Goal: Navigation & Orientation: Find specific page/section

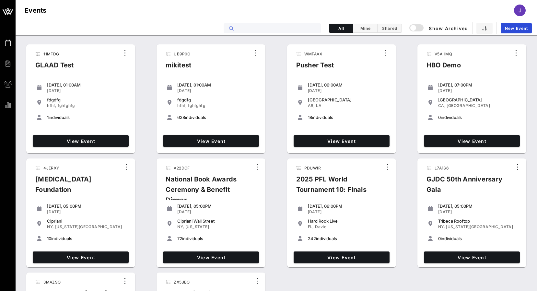
click at [253, 31] on input "text" at bounding box center [276, 28] width 80 height 8
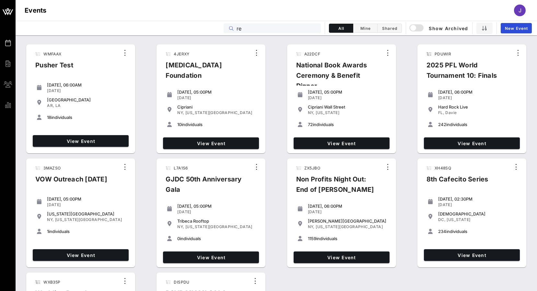
type input "r"
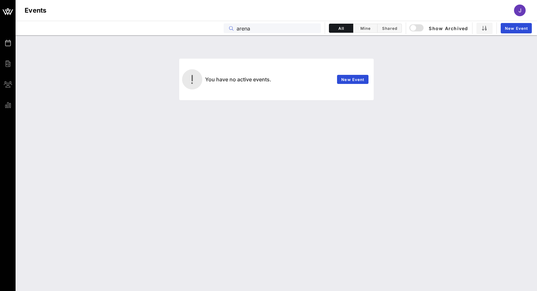
type input "arena"
click at [414, 28] on div "button" at bounding box center [412, 27] width 9 height 9
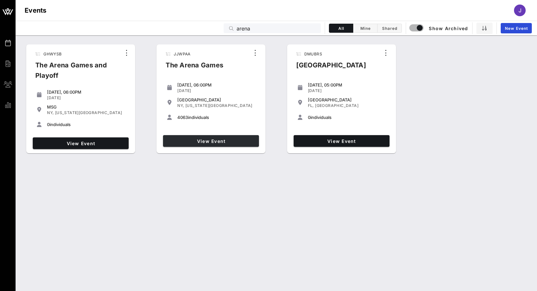
click at [232, 144] on link "View Event" at bounding box center [211, 141] width 96 height 12
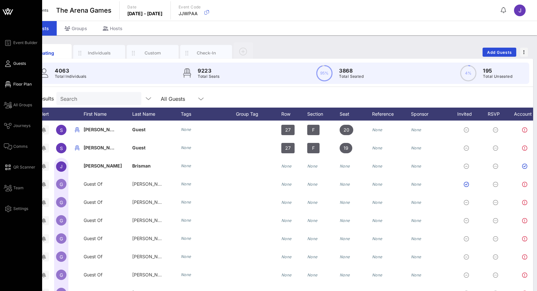
click at [13, 82] on link "Floor Plan" at bounding box center [18, 84] width 28 height 8
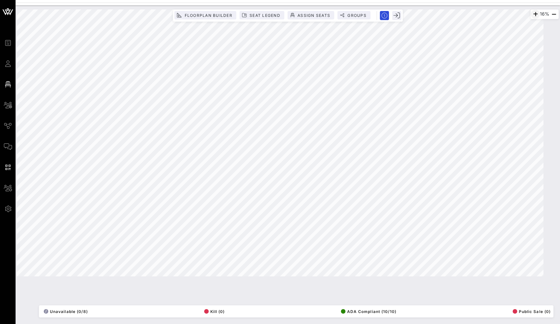
click at [531, 17] on icon "button" at bounding box center [535, 14] width 8 height 8
drag, startPoint x: 264, startPoint y: 14, endPoint x: 534, endPoint y: 14, distance: 270.1
click at [534, 14] on icon "button" at bounding box center [534, 14] width 8 height 8
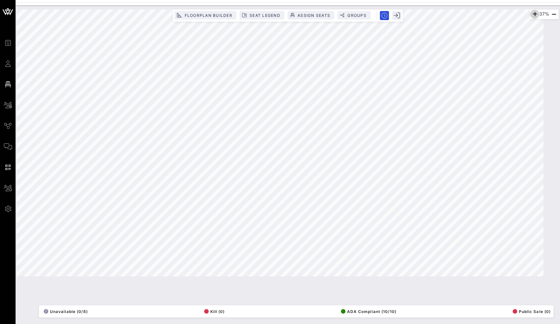
click at [534, 14] on icon "button" at bounding box center [534, 14] width 8 height 8
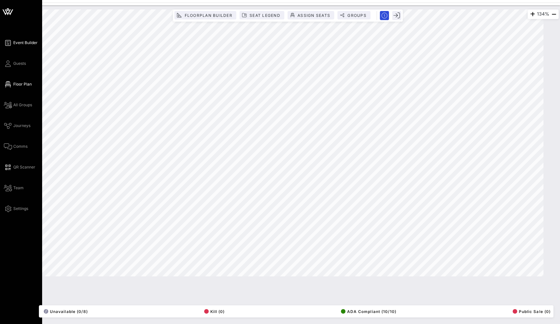
click at [24, 44] on span "Event Builder" at bounding box center [25, 43] width 24 height 6
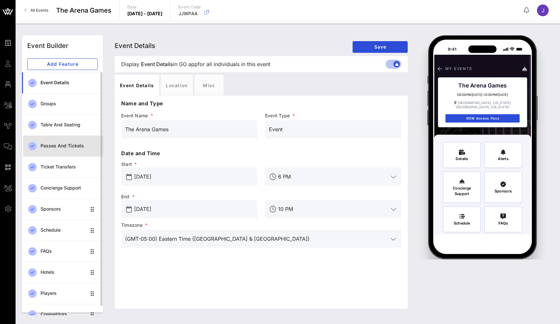
click at [66, 152] on div "Passes and Tickets" at bounding box center [68, 145] width 57 height 13
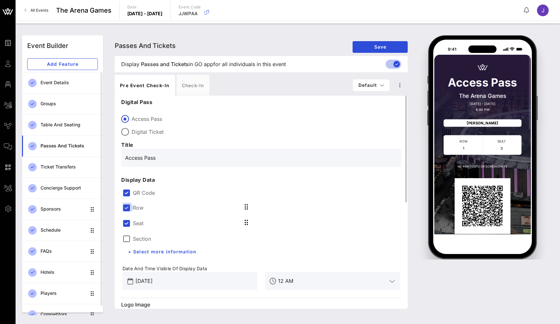
click at [131, 210] on div at bounding box center [126, 207] width 11 height 11
click at [131, 219] on div "Section" at bounding box center [136, 222] width 28 height 9
click at [135, 190] on label "QR Code" at bounding box center [266, 192] width 267 height 6
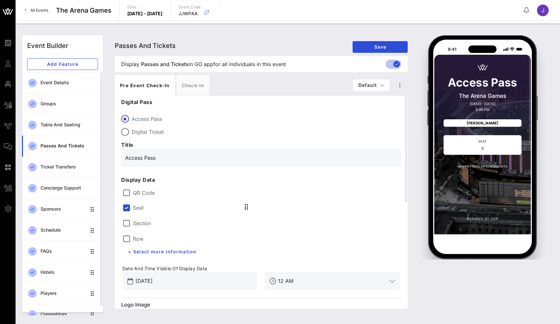
click at [134, 205] on label "Seat" at bounding box center [138, 207] width 11 height 6
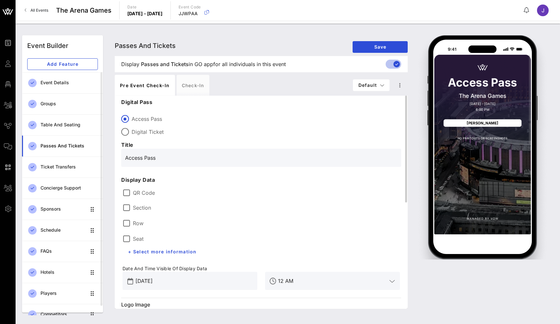
click at [132, 194] on div "QR Code" at bounding box center [260, 193] width 277 height 8
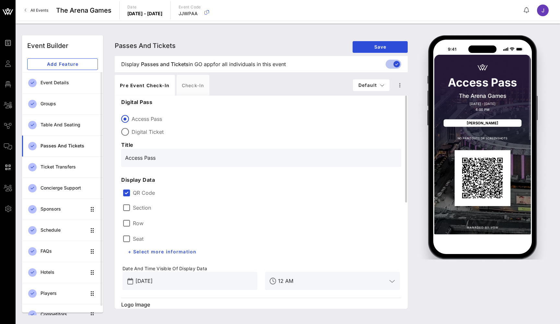
click at [132, 206] on div "Section" at bounding box center [136, 208] width 28 height 8
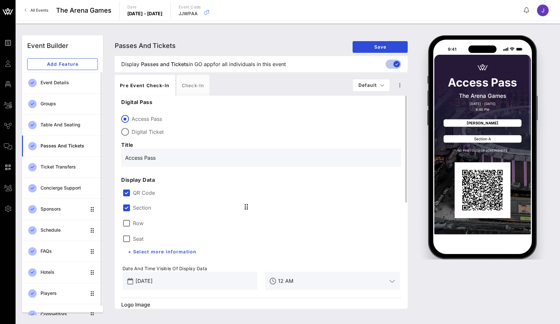
click at [132, 222] on div "Row" at bounding box center [132, 223] width 21 height 8
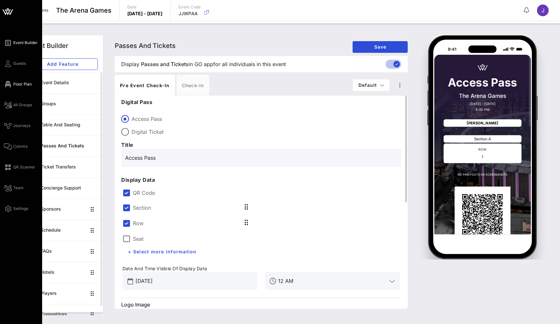
click at [13, 86] on span "Floor Plan" at bounding box center [22, 84] width 18 height 6
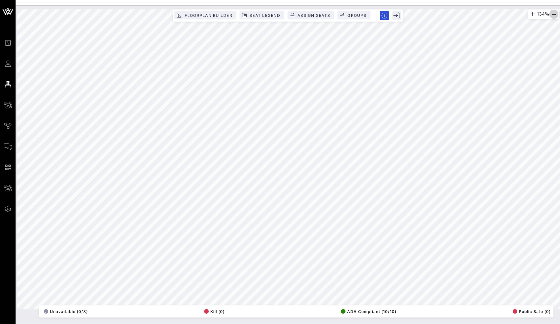
click at [536, 13] on icon "button" at bounding box center [554, 14] width 8 height 8
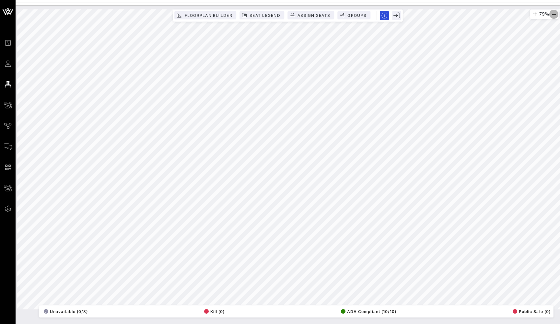
click at [536, 13] on icon "button" at bounding box center [554, 14] width 8 height 8
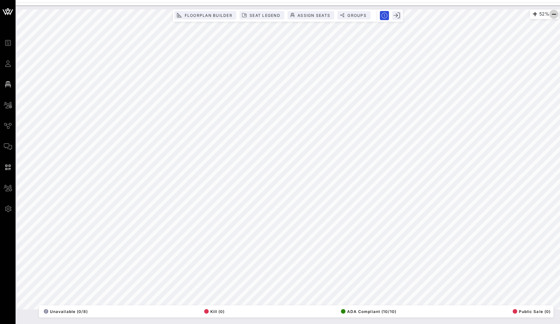
click at [536, 13] on icon "button" at bounding box center [554, 14] width 8 height 8
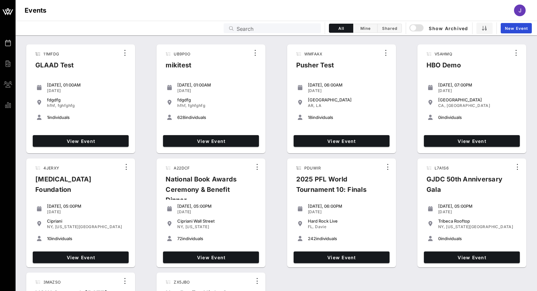
click at [283, 28] on input "Search" at bounding box center [276, 28] width 80 height 8
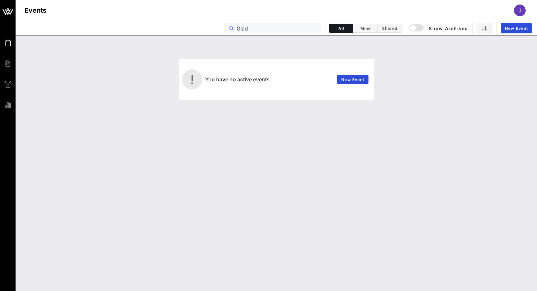
drag, startPoint x: 261, startPoint y: 30, endPoint x: 197, endPoint y: 28, distance: 64.2
click at [197, 28] on div "Events Glad All Mine Shared Show Archived New Event" at bounding box center [276, 28] width 521 height 15
type input "a"
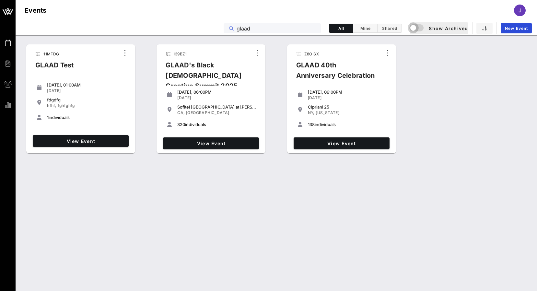
type input "glaad"
click at [417, 27] on div "button" at bounding box center [412, 27] width 9 height 9
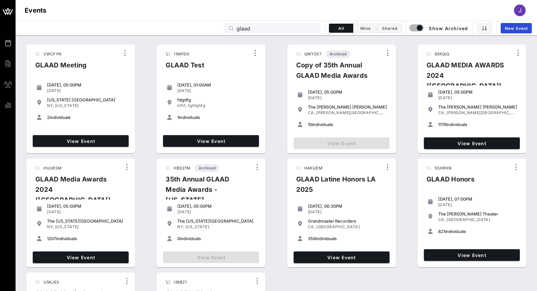
click at [464, 149] on div "View Event" at bounding box center [471, 143] width 101 height 17
click at [464, 141] on span "View Event" at bounding box center [471, 144] width 91 height 6
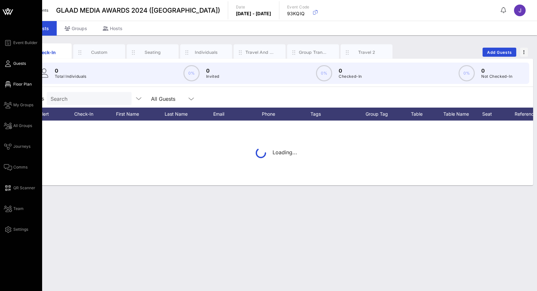
click at [11, 88] on link "Floor Plan" at bounding box center [18, 84] width 28 height 8
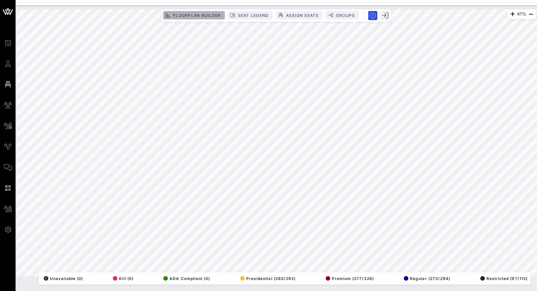
click at [208, 14] on span "Floorplan Builder" at bounding box center [197, 15] width 48 height 5
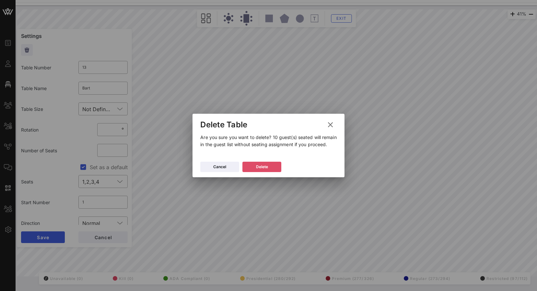
click at [259, 169] on button "Delete" at bounding box center [261, 167] width 39 height 10
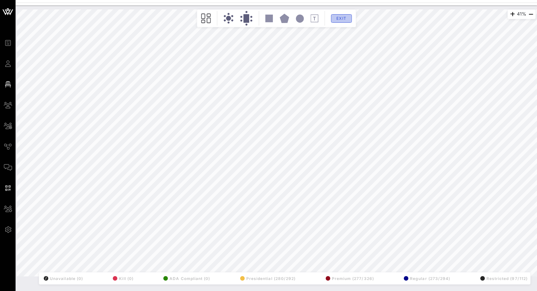
click at [340, 19] on span "Exit" at bounding box center [341, 18] width 12 height 5
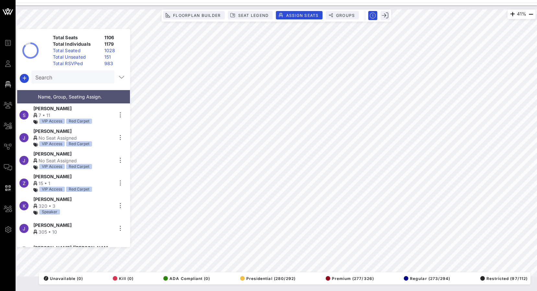
click at [417, 9] on div "41% Floorplan Builder Seat Legend Assign Seats Groups Exit Total Seats 1106 Tot…" at bounding box center [276, 143] width 526 height 275
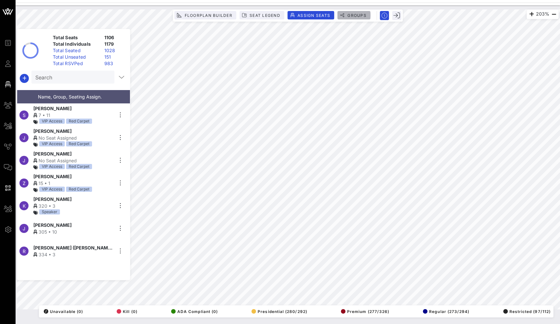
click at [356, 15] on span "Groups" at bounding box center [356, 15] width 19 height 5
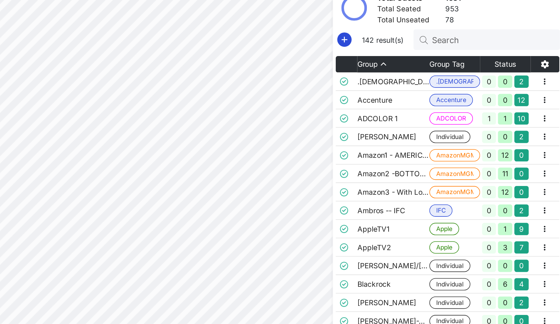
scroll to position [0, 6]
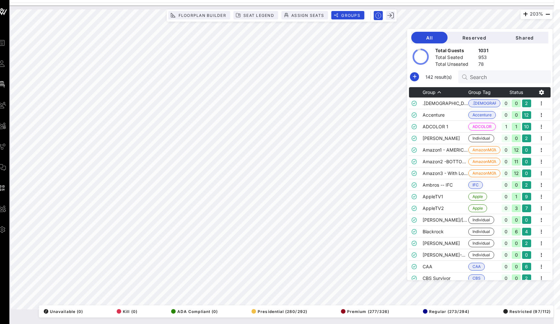
click at [426, 200] on td "AppleTV1" at bounding box center [445, 197] width 46 height 12
click at [427, 228] on td "Blackrock" at bounding box center [445, 232] width 46 height 12
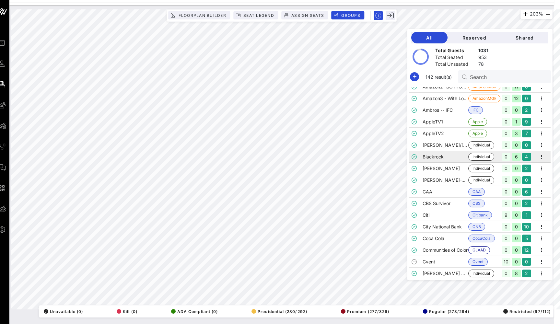
scroll to position [76, 0]
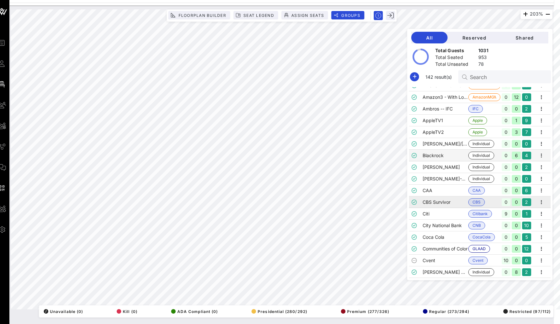
click at [432, 204] on td "CBS Survivor" at bounding box center [445, 202] width 46 height 12
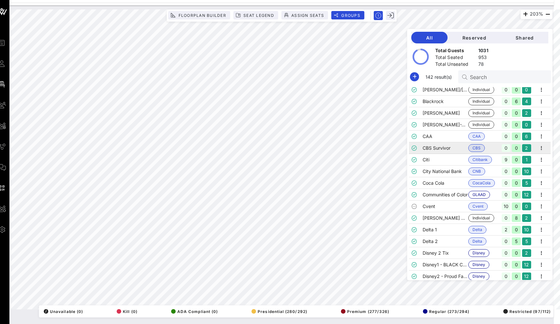
scroll to position [143, 0]
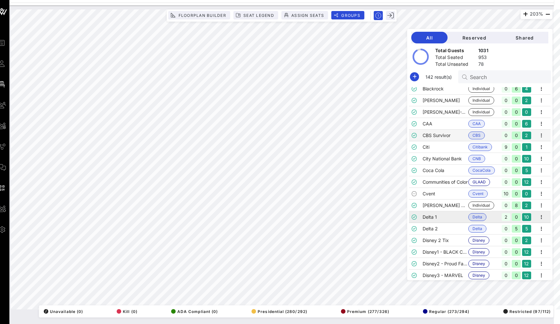
click at [429, 217] on td "Delta 1" at bounding box center [445, 217] width 46 height 12
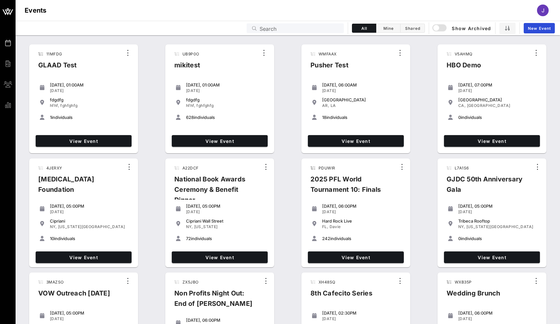
click at [321, 31] on input "Search" at bounding box center [299, 28] width 80 height 8
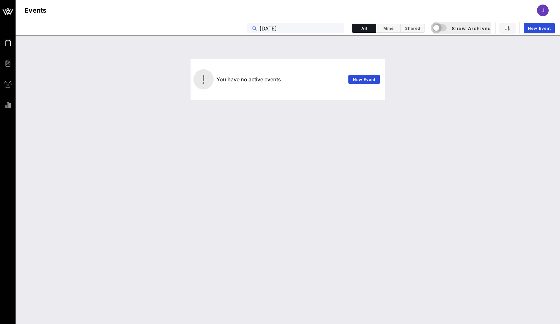
click at [438, 26] on div "button" at bounding box center [435, 27] width 9 height 9
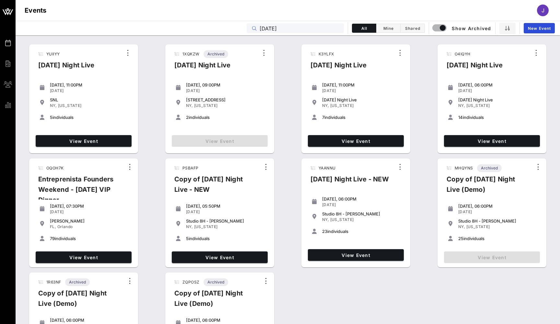
drag, startPoint x: 311, startPoint y: 28, endPoint x: 229, endPoint y: 28, distance: 81.9
click at [229, 28] on div "Events saturday All Mine Shared Show Archived New Event" at bounding box center [288, 28] width 544 height 15
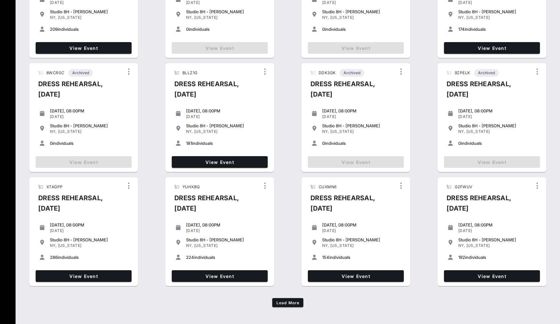
scroll to position [323, 0]
type input "dress"
click at [282, 291] on span "Load More" at bounding box center [287, 302] width 23 height 5
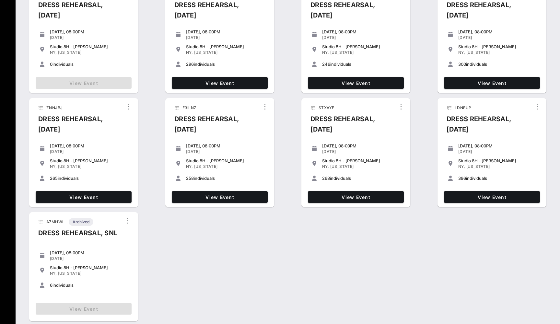
scroll to position [630, 0]
click at [494, 196] on span "View Event" at bounding box center [491, 197] width 91 height 6
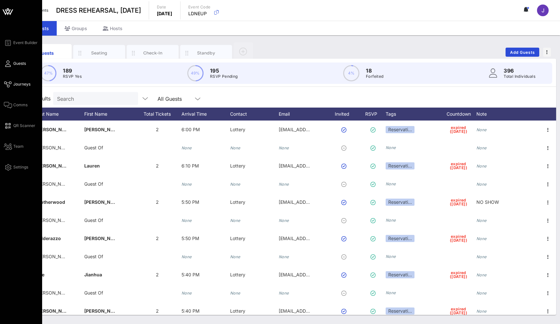
click at [17, 83] on span "Journeys" at bounding box center [21, 84] width 17 height 6
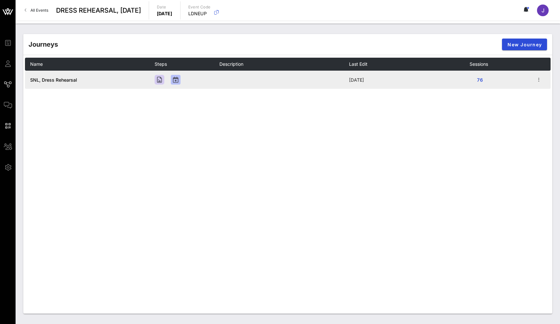
click at [60, 81] on span "SNL, Dress Rehearsal" at bounding box center [53, 80] width 47 height 6
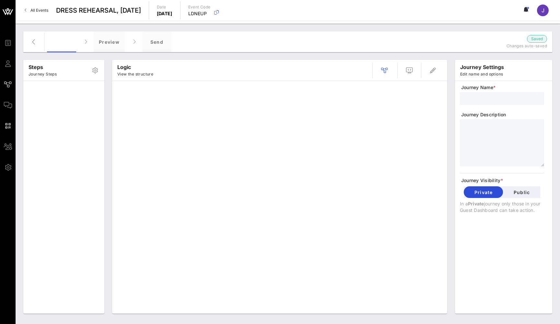
type input "SNL, Dress Rehearsal"
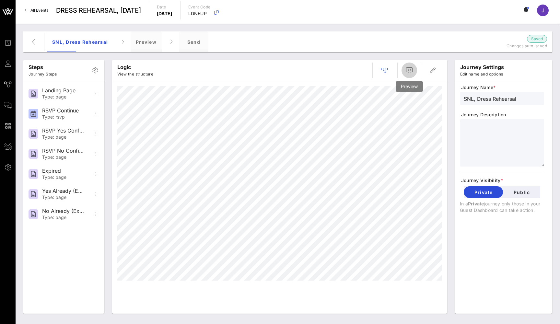
click at [407, 75] on button "button" at bounding box center [409, 71] width 16 height 16
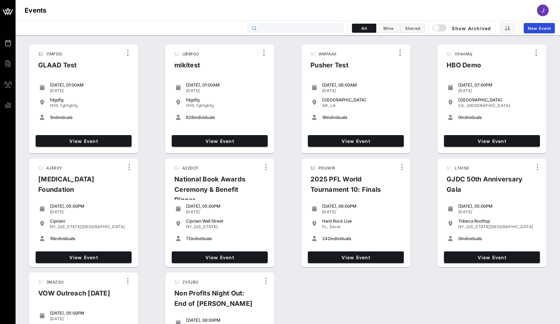
click at [311, 32] on input "text" at bounding box center [299, 28] width 80 height 8
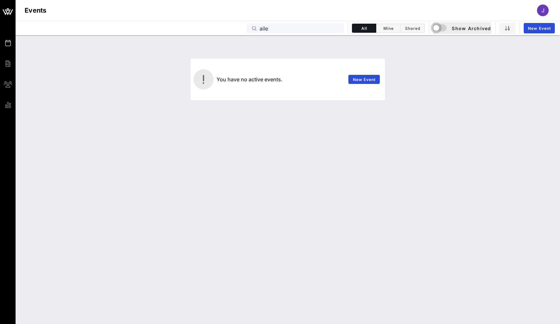
type input "aile"
click at [437, 26] on div "button" at bounding box center [435, 27] width 9 height 9
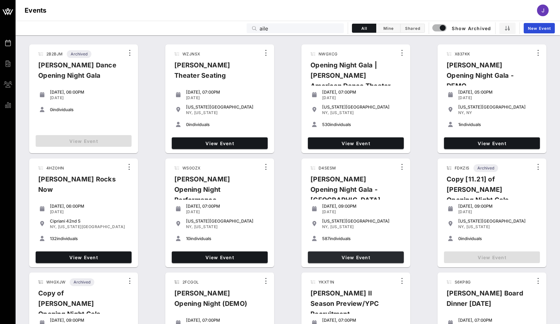
click at [352, 257] on span "View Event" at bounding box center [355, 258] width 91 height 6
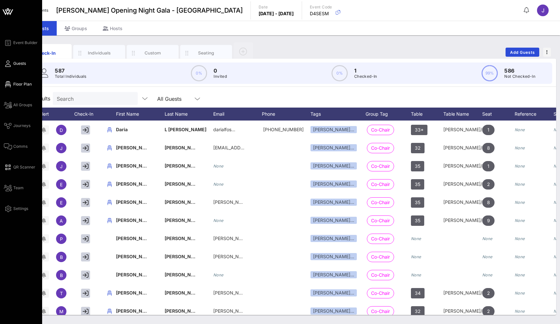
click at [16, 84] on span "Floor Plan" at bounding box center [22, 84] width 18 height 6
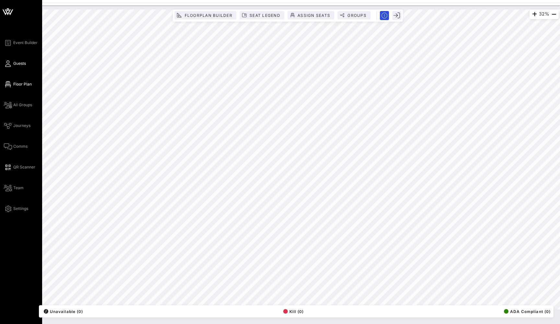
click at [14, 64] on span "Guests" at bounding box center [19, 64] width 13 height 6
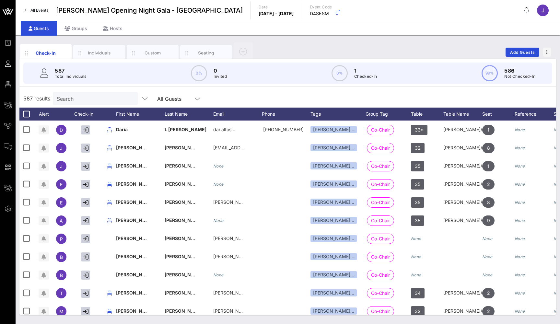
click at [39, 11] on span "All Events" at bounding box center [39, 10] width 18 height 5
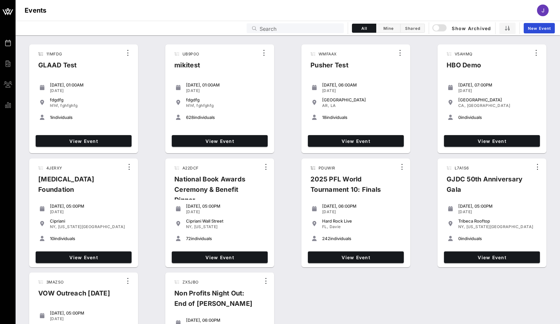
click at [321, 29] on input "Search" at bounding box center [299, 28] width 80 height 8
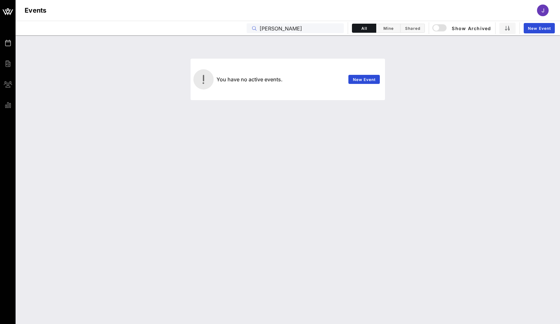
type input "[PERSON_NAME]"
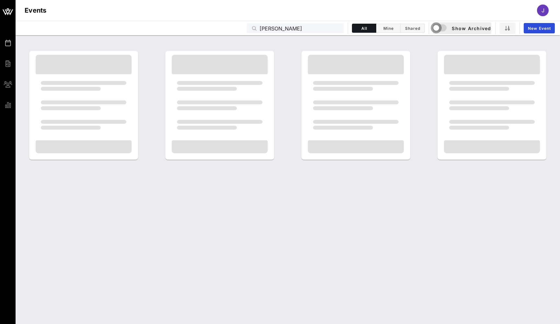
drag, startPoint x: 321, startPoint y: 29, endPoint x: 436, endPoint y: 31, distance: 114.7
click at [436, 31] on div "button" at bounding box center [435, 27] width 9 height 9
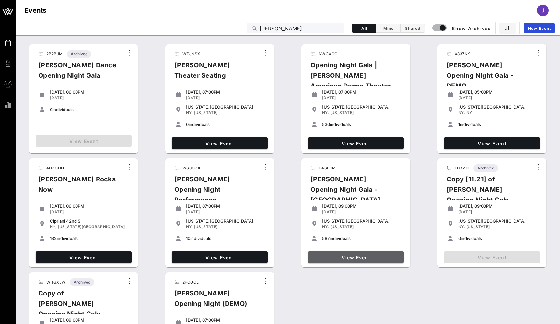
click at [360, 257] on span "View Event" at bounding box center [355, 258] width 91 height 6
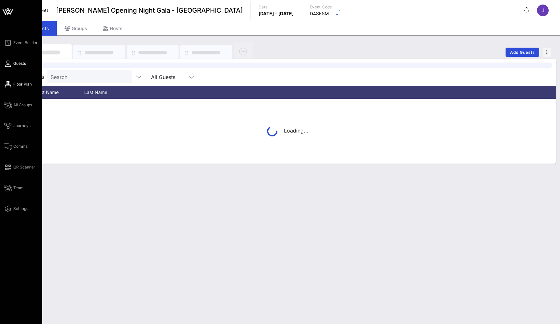
click at [16, 86] on span "Floor Plan" at bounding box center [22, 84] width 18 height 6
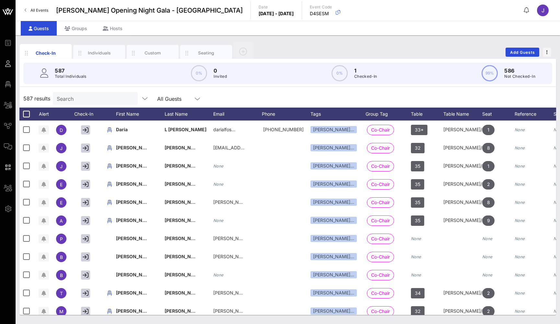
click at [45, 10] on span "All Events" at bounding box center [39, 10] width 18 height 5
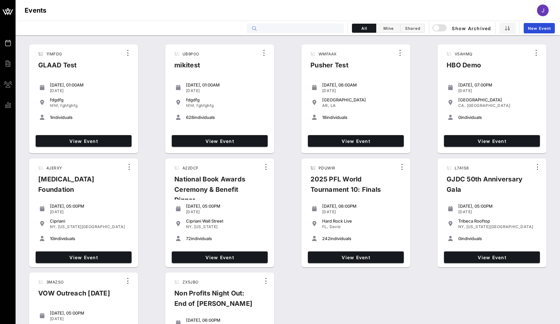
click at [327, 28] on input "text" at bounding box center [299, 28] width 80 height 8
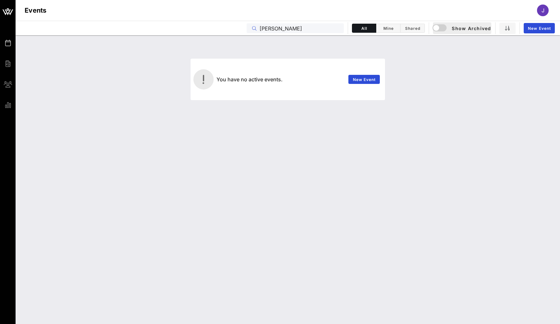
type input "[PERSON_NAME]"
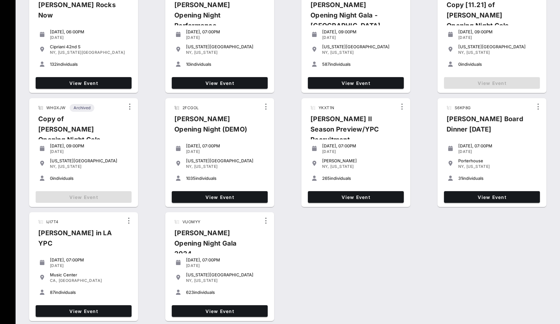
scroll to position [174, 0]
click at [251, 311] on span "View Event" at bounding box center [219, 311] width 91 height 6
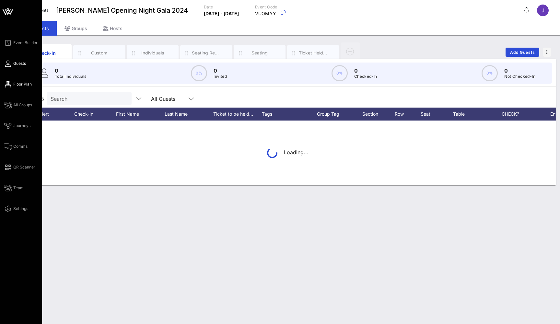
click at [9, 84] on icon at bounding box center [8, 84] width 8 height 1
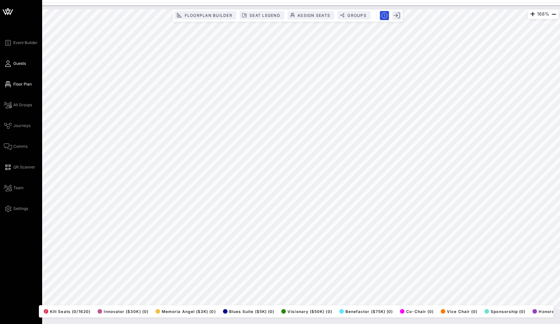
click at [14, 62] on span "Guests" at bounding box center [19, 64] width 13 height 6
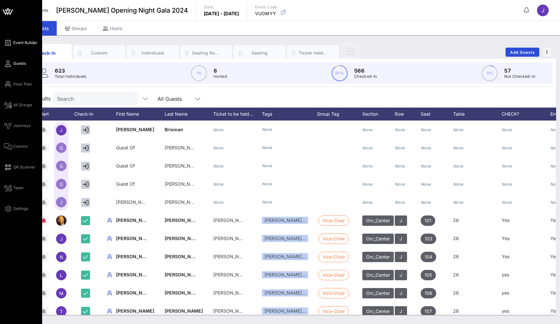
click at [27, 42] on span "Event Builder" at bounding box center [25, 43] width 24 height 6
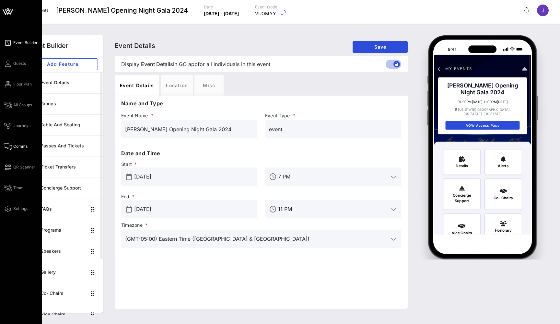
click at [9, 146] on icon at bounding box center [8, 146] width 8 height 1
